Goal: Use online tool/utility: Use online tool/utility

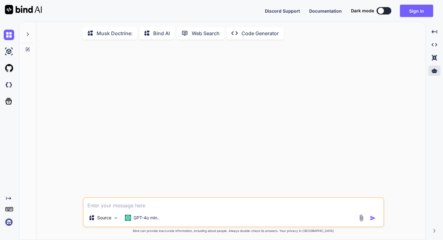
scroll to position [2, 0]
click at [432, 70] on icon at bounding box center [435, 71] width 6 height 6
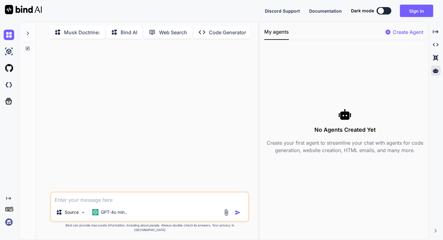
click at [8, 223] on img at bounding box center [9, 221] width 10 height 10
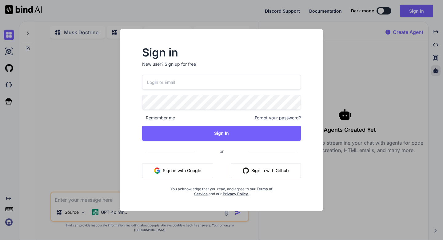
type input "[EMAIL_ADDRESS][DOMAIN_NAME]"
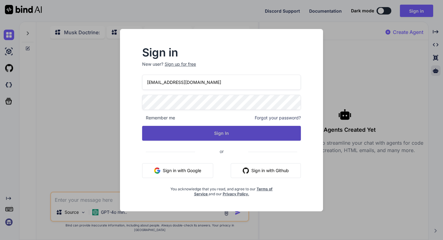
click at [221, 135] on button "Sign In" at bounding box center [221, 133] width 159 height 15
click at [221, 130] on button "Sign In" at bounding box center [221, 133] width 159 height 15
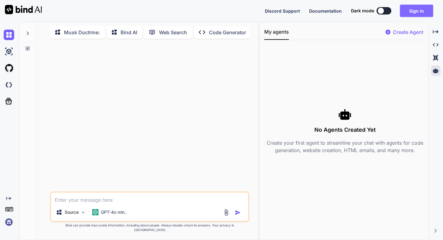
click at [418, 9] on button "Sign in" at bounding box center [416, 11] width 33 height 12
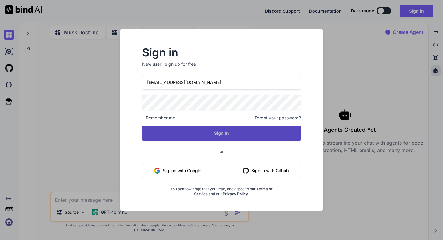
click at [225, 132] on button "Sign In" at bounding box center [221, 133] width 159 height 15
click at [218, 133] on button "Sign In" at bounding box center [221, 133] width 159 height 15
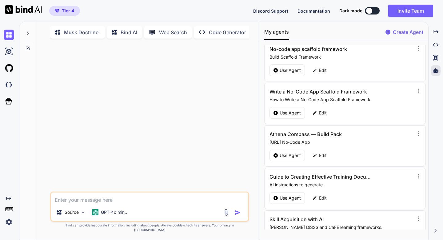
scroll to position [46, 0]
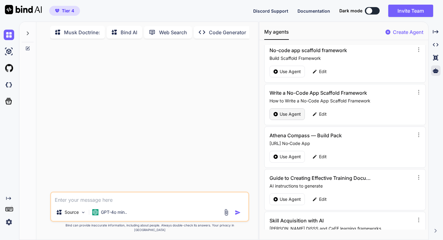
click at [293, 116] on p "Use Agent" at bounding box center [290, 114] width 21 height 6
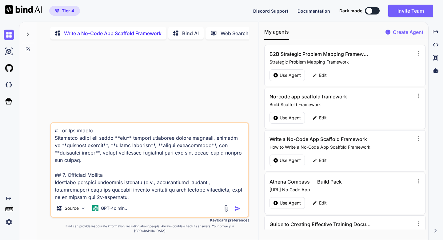
click at [133, 172] on textarea at bounding box center [149, 161] width 197 height 76
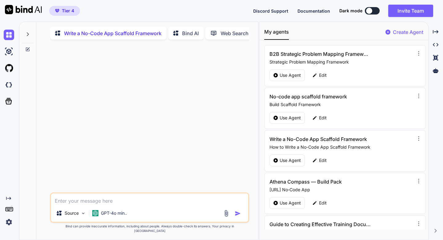
click at [27, 46] on div at bounding box center [27, 37] width 17 height 30
click at [27, 47] on icon at bounding box center [28, 49] width 4 height 4
click at [107, 216] on p "GPT-4o min.." at bounding box center [114, 213] width 26 height 6
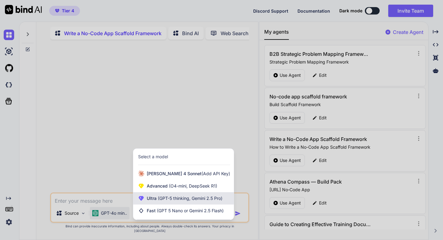
click at [158, 200] on span "(GPT-5 thinking, Gemini 2.5 Pro)" at bounding box center [190, 197] width 66 height 5
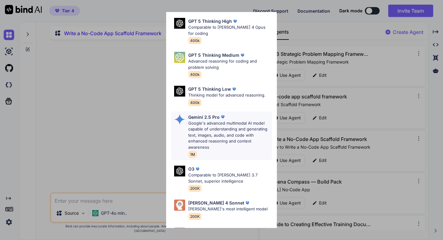
scroll to position [63, 0]
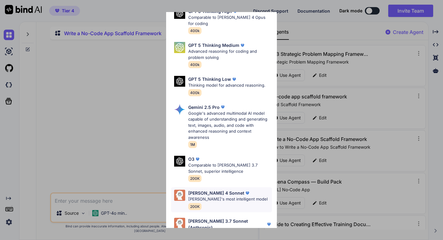
click at [202, 196] on p "[PERSON_NAME]'s most intelligent model" at bounding box center [227, 199] width 79 height 6
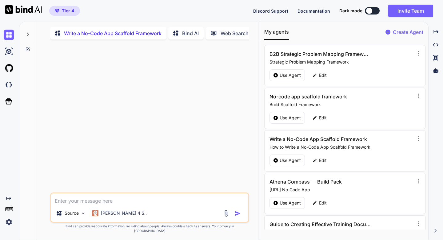
click at [138, 203] on textarea at bounding box center [149, 198] width 197 height 11
paste textarea "5 ($5,500/$16,000) 4 ($4,000/$14,000) 3 ($2,000/$12,000) 2 (no Aid) 1 (no admit…"
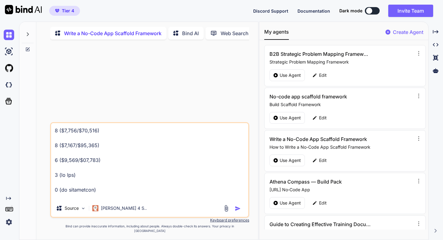
scroll to position [2734, 0]
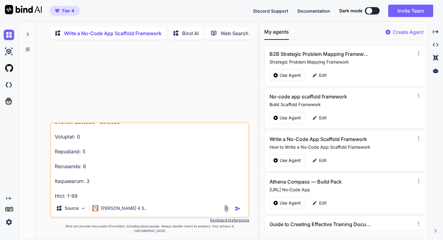
type textarea "5 ($5,500/$16,000) 4 ($4,000/$14,000) 3 ($2,000/$12,000) 2 (no Aid) 1 (no admit…"
click at [237, 211] on img "button" at bounding box center [238, 208] width 6 height 6
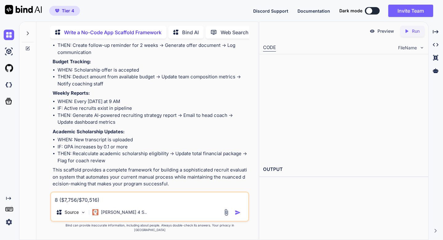
scroll to position [1762, 0]
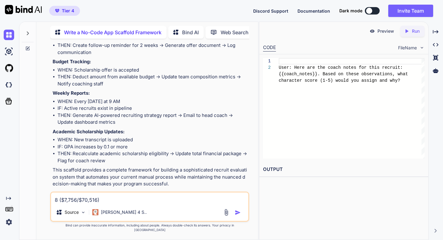
click at [223, 194] on img at bounding box center [223, 194] width 5 height 5
